Goal: Information Seeking & Learning: Learn about a topic

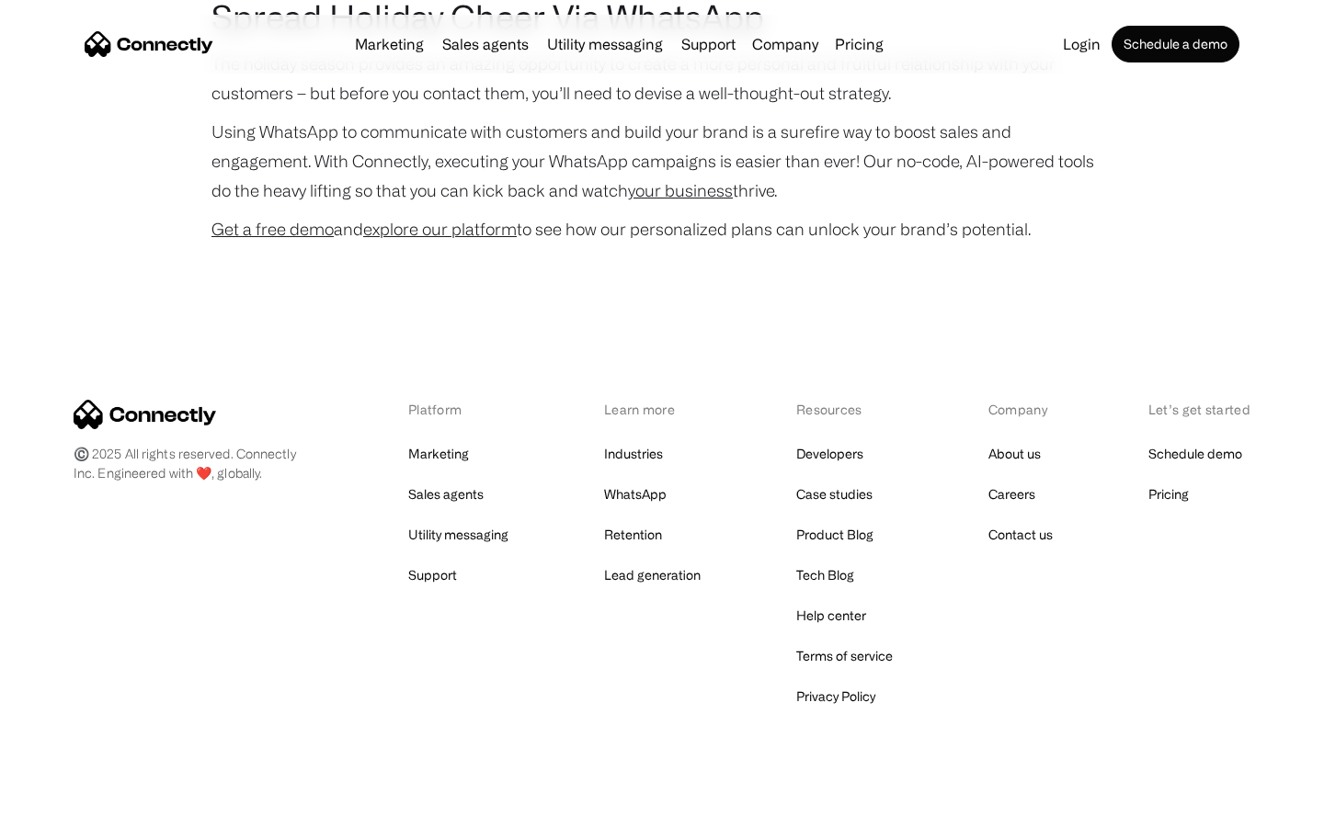
scroll to position [3777, 0]
